Goal: Transaction & Acquisition: Purchase product/service

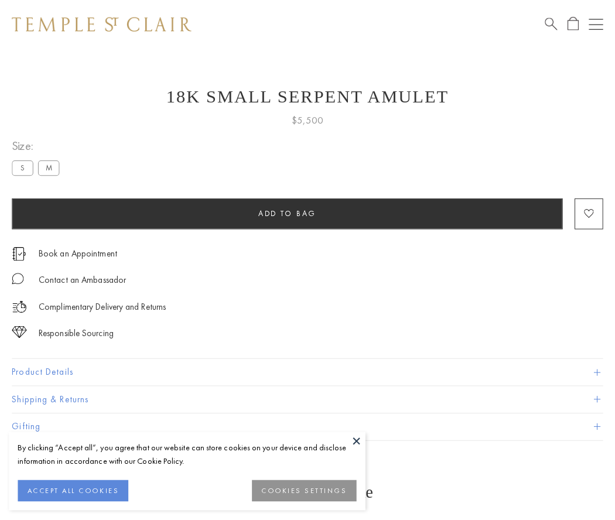
scroll to position [5, 0]
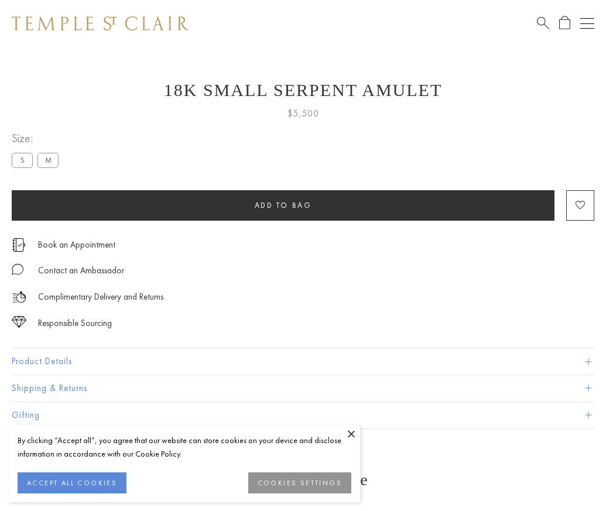
click at [283, 205] on span "Add to bag" at bounding box center [283, 205] width 57 height 10
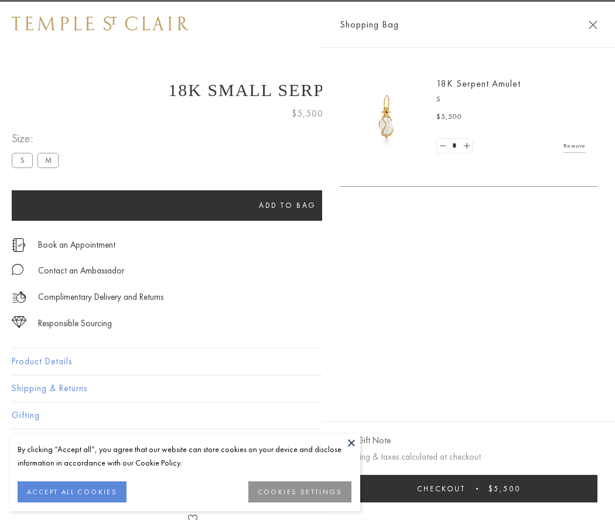
click at [468, 488] on button "Checkout $5,500" at bounding box center [469, 489] width 258 height 28
